Goal: Transaction & Acquisition: Purchase product/service

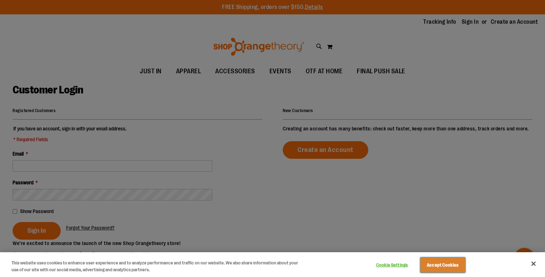
click at [437, 267] on button "Accept Cookies" at bounding box center [442, 265] width 45 height 15
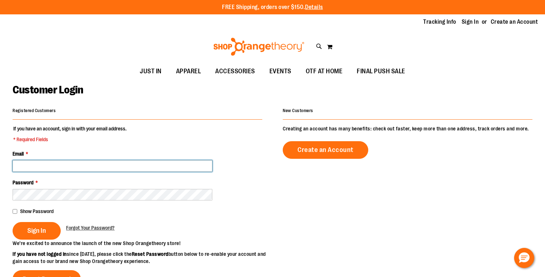
click at [47, 167] on input "Email *" at bounding box center [113, 165] width 200 height 11
type input "**********"
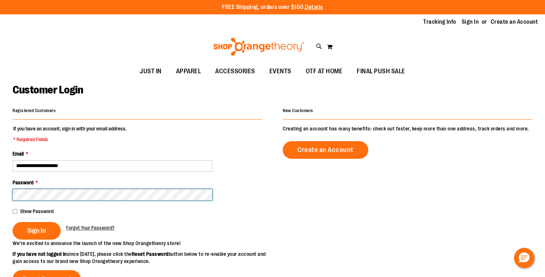
click at [13, 222] on button "Sign In" at bounding box center [37, 231] width 48 height 18
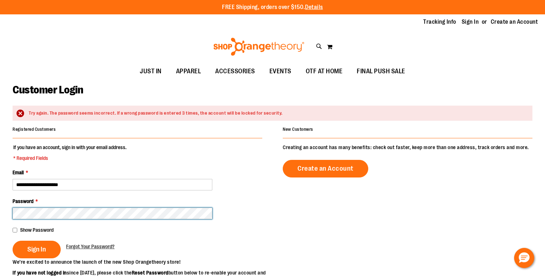
click at [13, 241] on button "Sign In" at bounding box center [37, 250] width 48 height 18
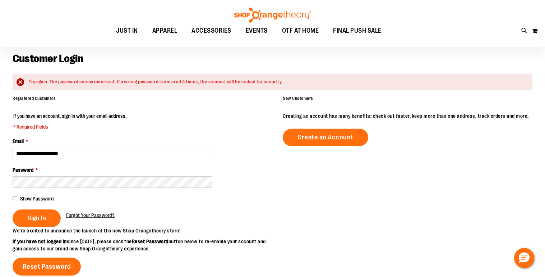
scroll to position [33, 0]
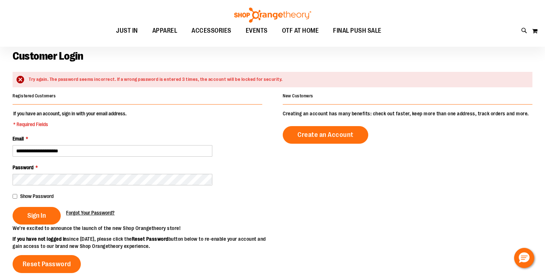
click at [96, 212] on span "Forgot Your Password?" at bounding box center [90, 213] width 49 height 6
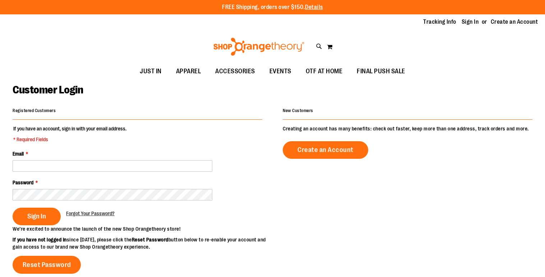
scroll to position [33, 0]
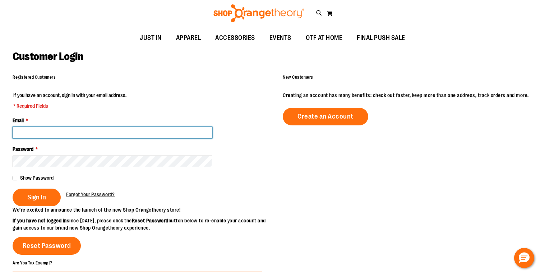
click at [35, 133] on input "Email *" at bounding box center [113, 132] width 200 height 11
type input "**********"
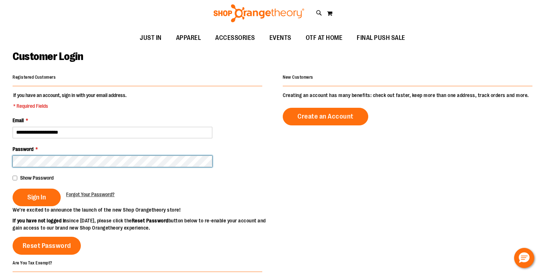
click at [13, 189] on button "Sign In" at bounding box center [37, 198] width 48 height 18
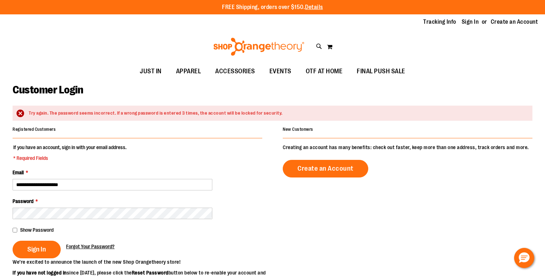
click at [90, 246] on span "Forgot Your Password?" at bounding box center [90, 247] width 49 height 6
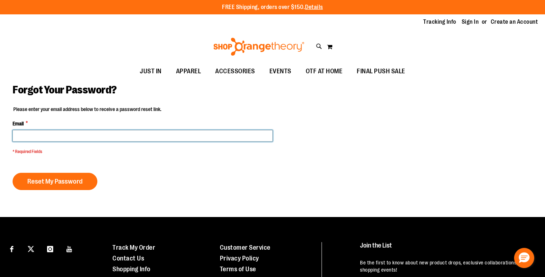
click at [102, 133] on input "Email *" at bounding box center [143, 135] width 260 height 11
type input "**********"
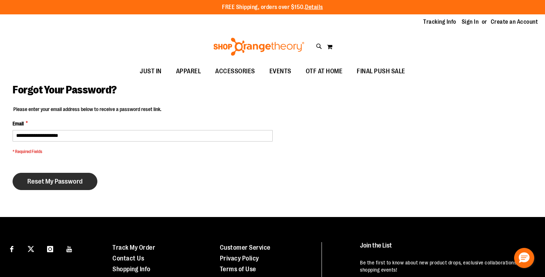
click at [64, 174] on button "Reset My Password" at bounding box center [55, 181] width 85 height 17
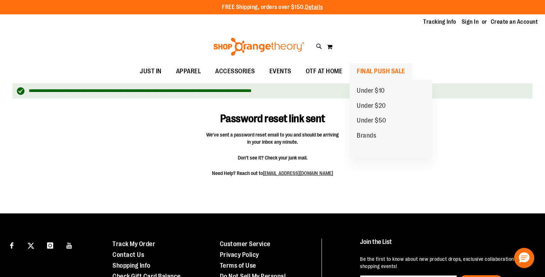
click at [396, 71] on span "FINAL PUSH SALE" at bounding box center [381, 71] width 49 height 16
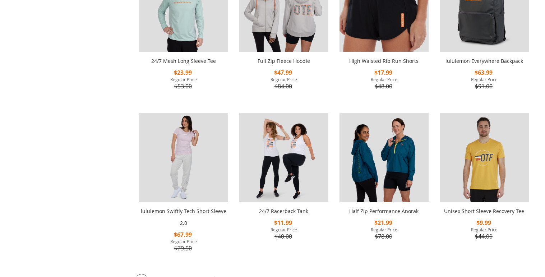
scroll to position [400, 0]
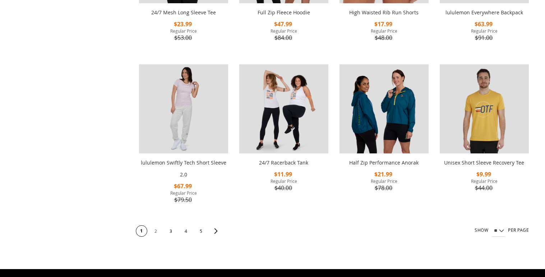
click at [158, 233] on span "2" at bounding box center [155, 231] width 11 height 11
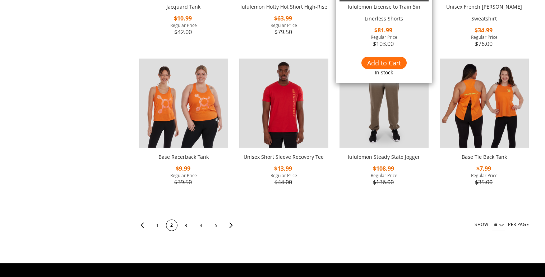
scroll to position [406, 0]
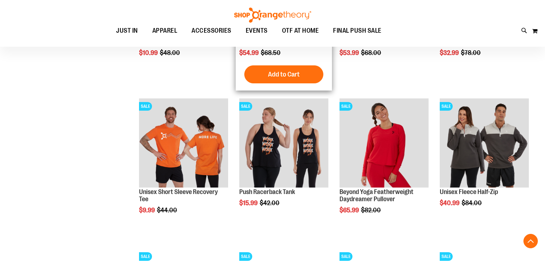
scroll to position [648, 0]
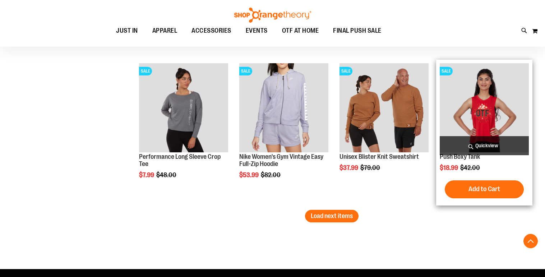
scroll to position [1298, 0]
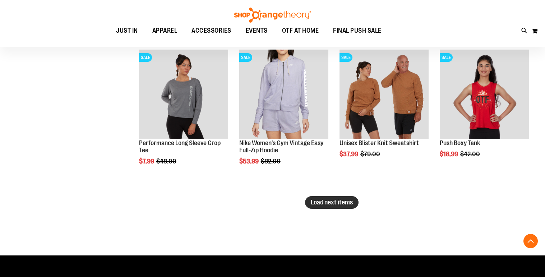
click at [331, 204] on span "Load next items" at bounding box center [332, 202] width 42 height 7
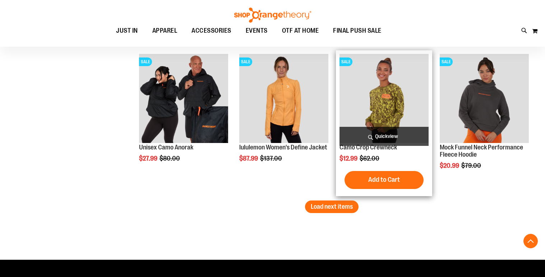
scroll to position [1745, 0]
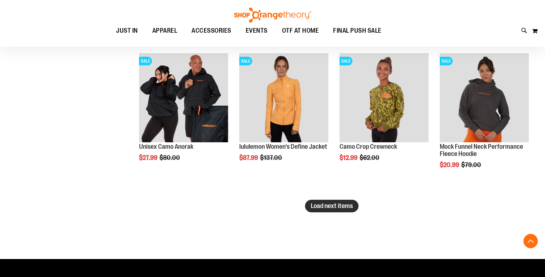
click at [337, 203] on span "Load next items" at bounding box center [332, 205] width 42 height 7
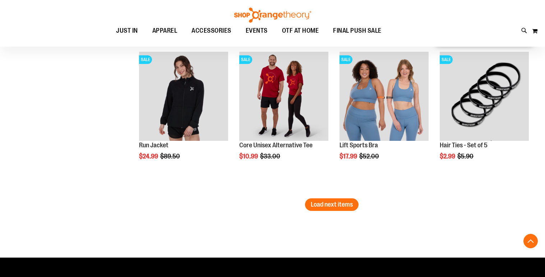
scroll to position [2199, 0]
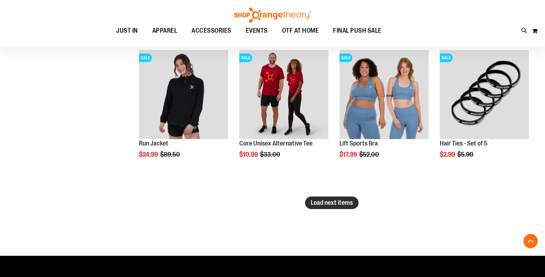
click at [349, 202] on span "Load next items" at bounding box center [332, 202] width 42 height 7
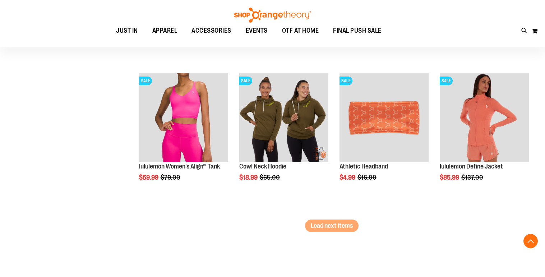
scroll to position [2628, 0]
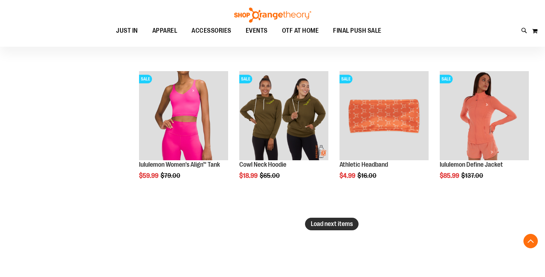
click at [333, 225] on span "Load next items" at bounding box center [332, 223] width 42 height 7
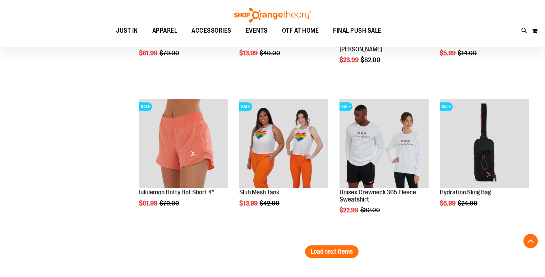
scroll to position [3053, 0]
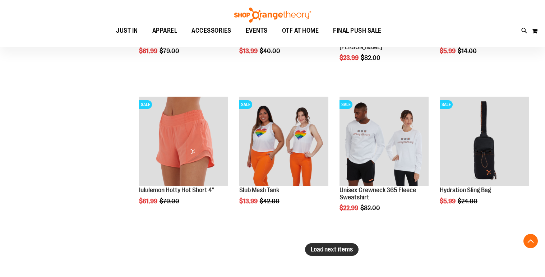
click at [332, 248] on span "Load next items" at bounding box center [332, 249] width 42 height 7
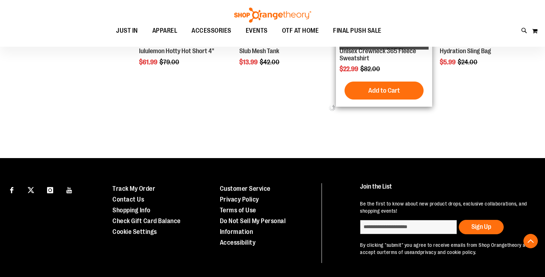
scroll to position [3192, 0]
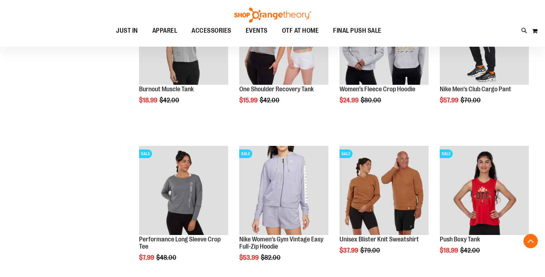
scroll to position [615, 0]
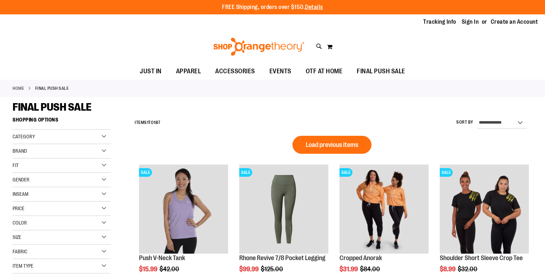
click at [69, 145] on div "Brand" at bounding box center [62, 151] width 98 height 14
click at [16, 183] on link "lululemon" at bounding box center [58, 181] width 94 height 8
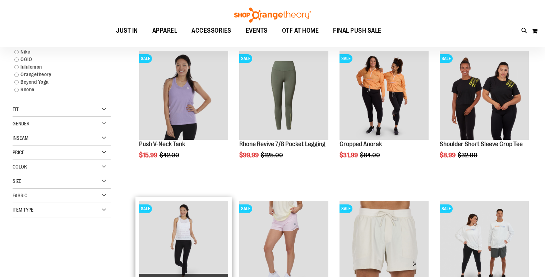
scroll to position [114, 0]
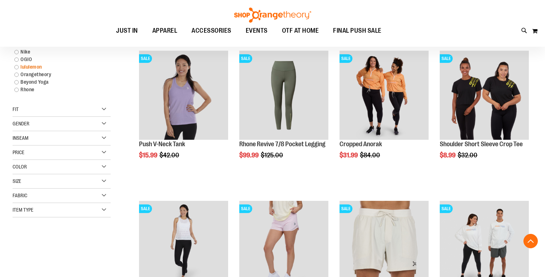
click at [36, 68] on link "lululemon" at bounding box center [58, 67] width 94 height 8
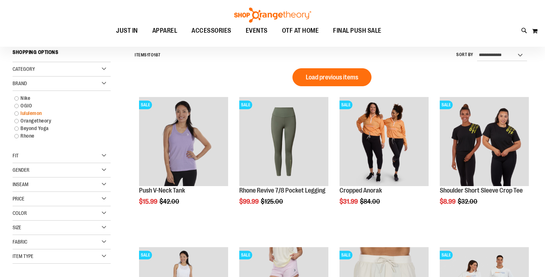
scroll to position [67, 0]
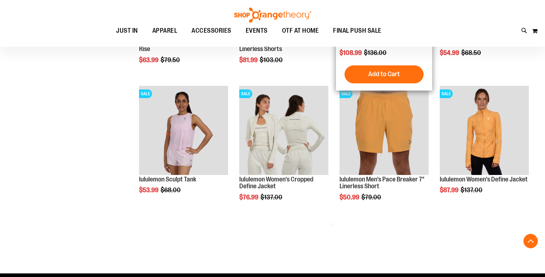
scroll to position [370, 0]
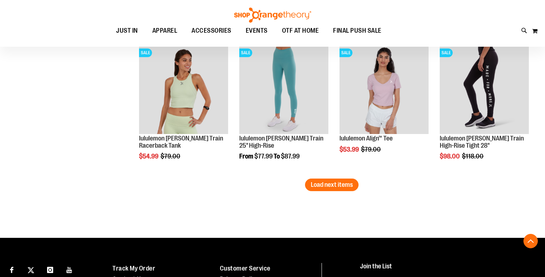
scroll to position [1191, 0]
